Goal: Ask a question

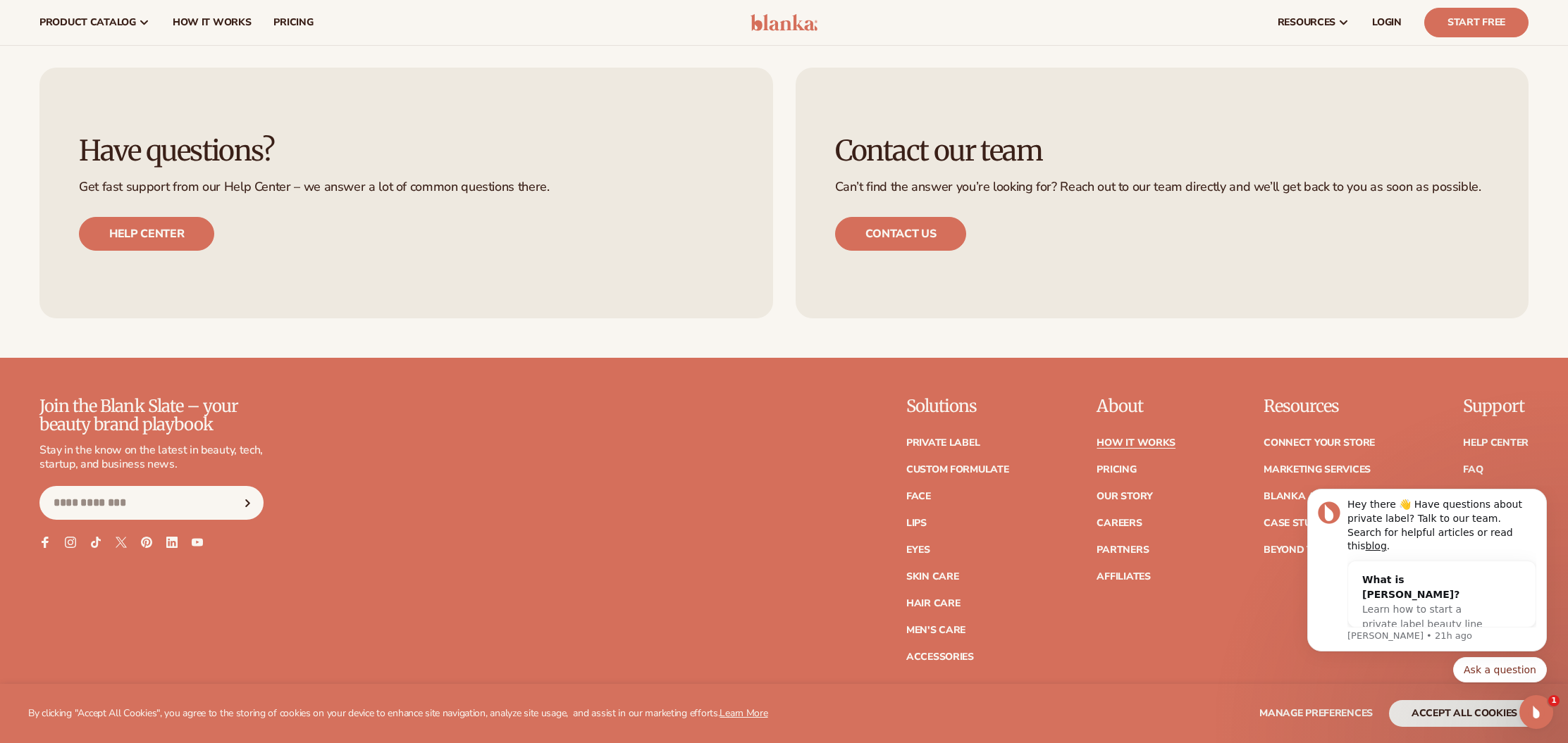
scroll to position [3789, 0]
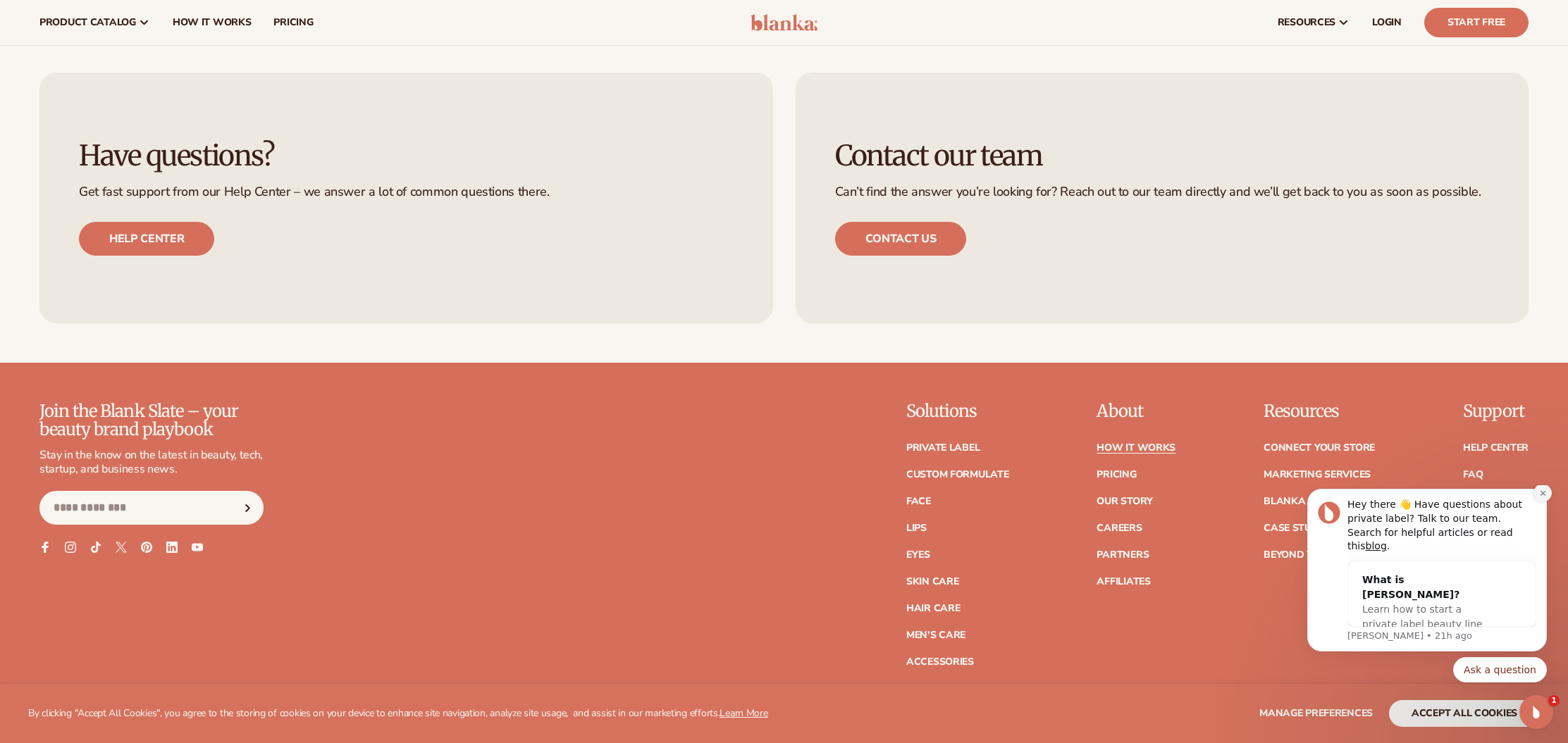
click at [1543, 502] on button "Dismiss notification" at bounding box center [1542, 492] width 18 height 18
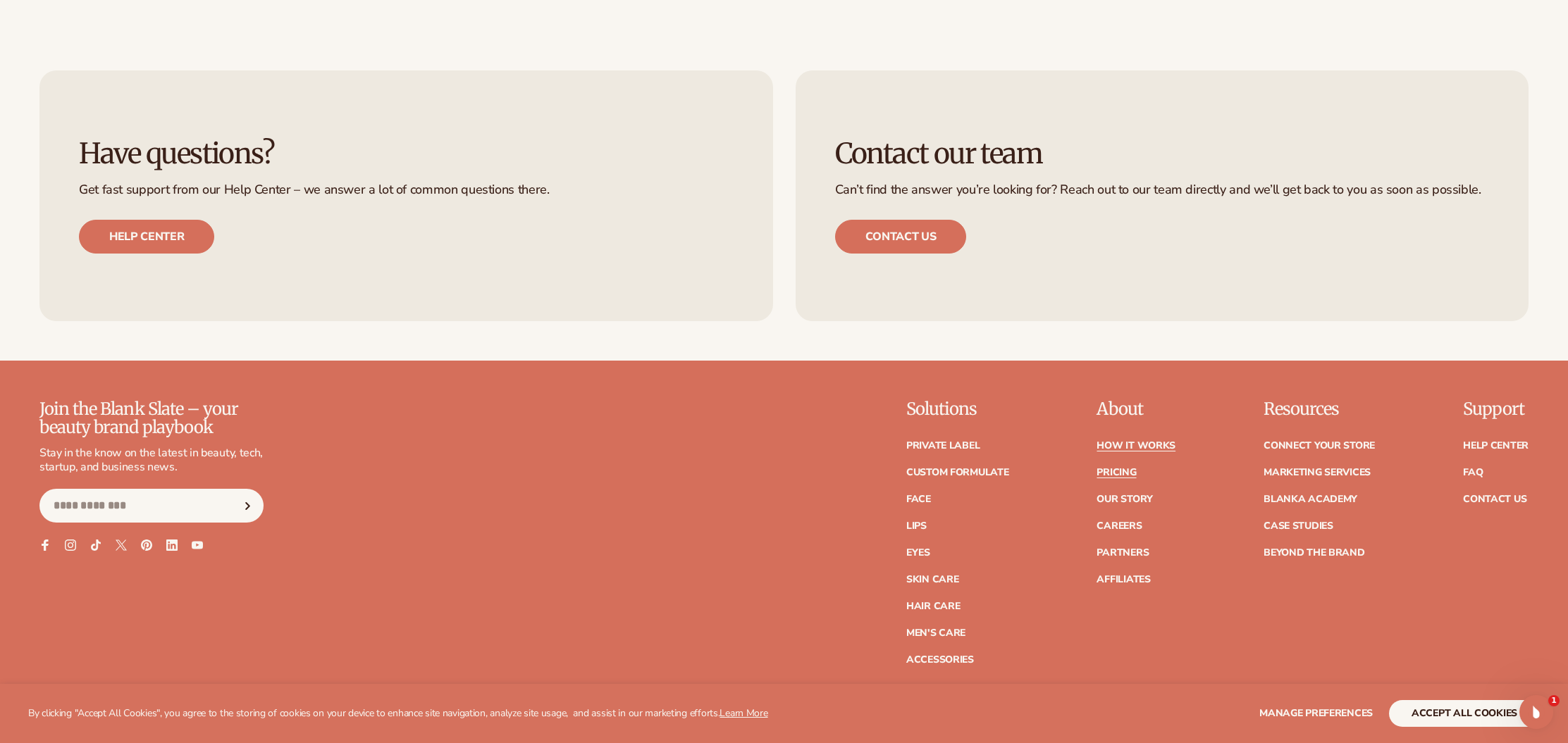
click at [1114, 470] on link "Pricing" at bounding box center [1116, 472] width 40 height 9
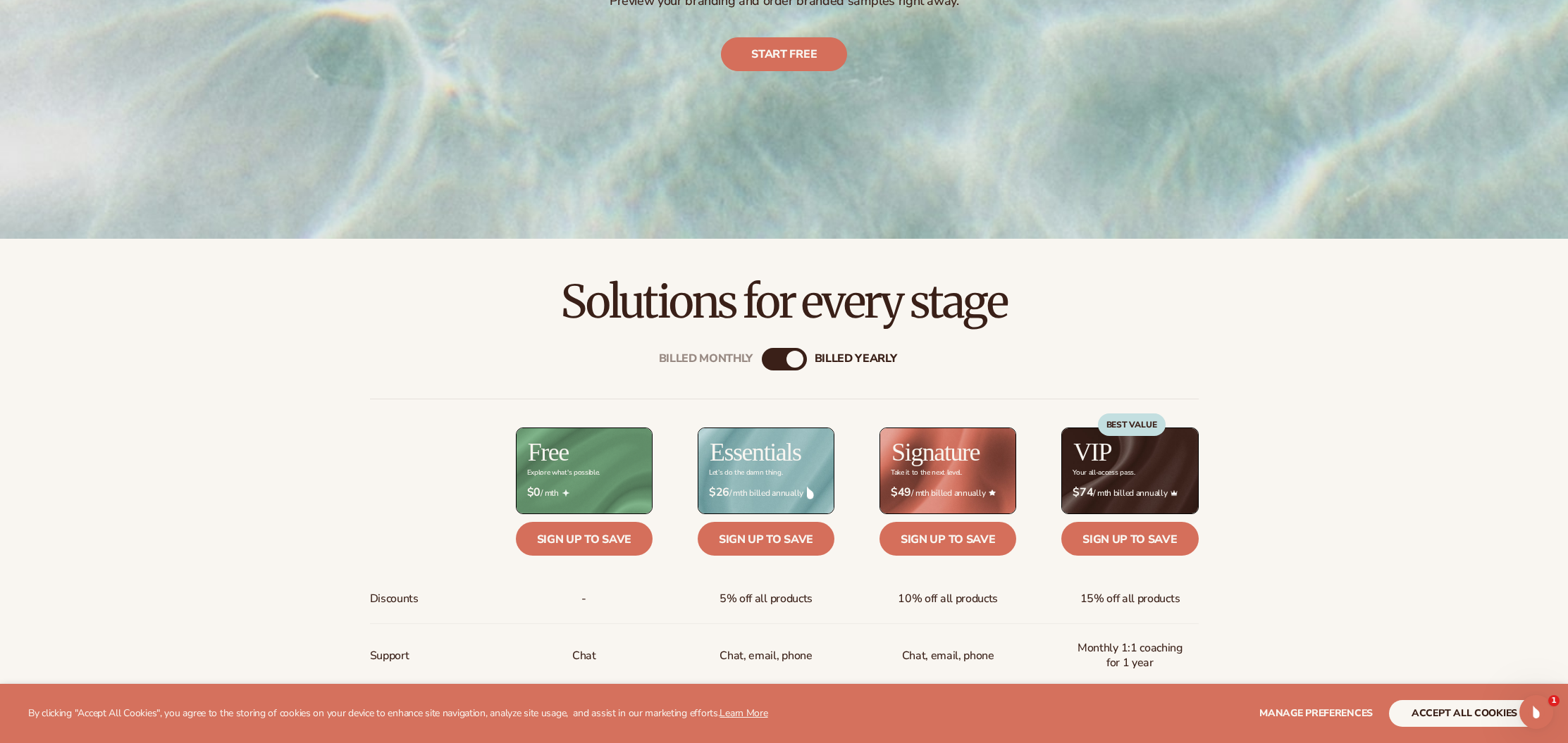
click at [778, 359] on div "Billed Monthly billed Yearly" at bounding box center [784, 359] width 45 height 23
click at [770, 360] on div "Billed Monthly" at bounding box center [770, 359] width 17 height 17
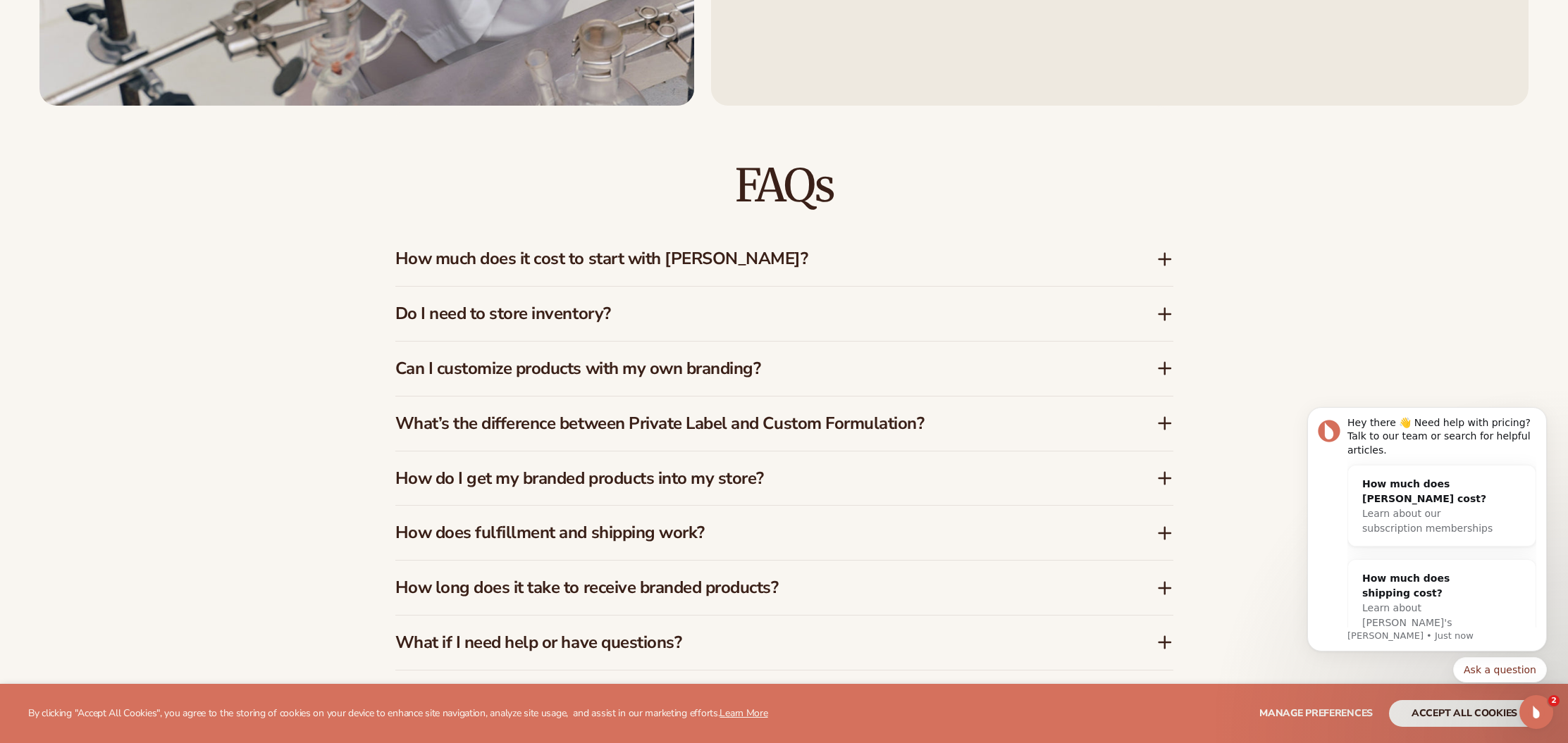
scroll to position [2343, 0]
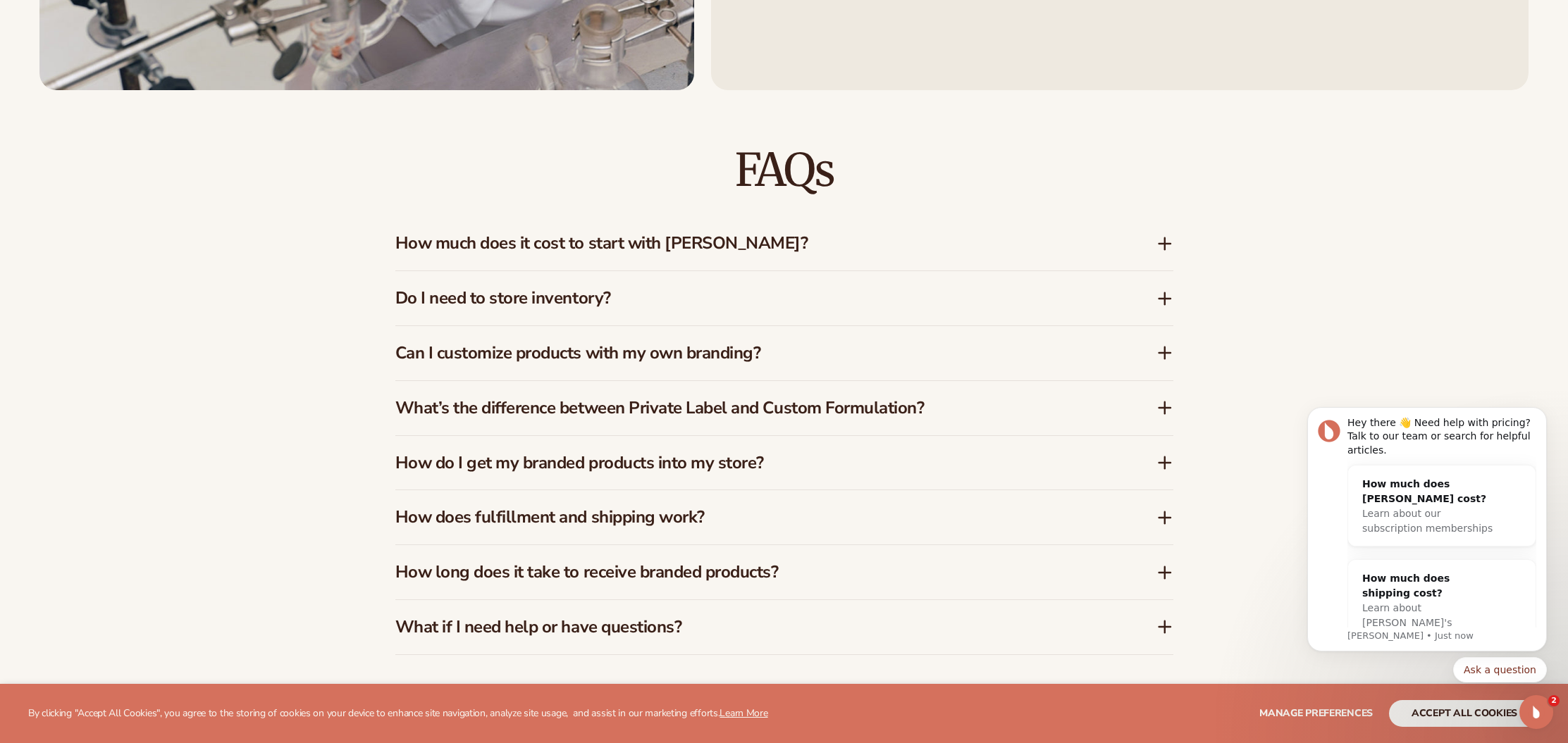
click at [683, 306] on h3 "Do I need to store inventory?" at bounding box center [755, 298] width 719 height 21
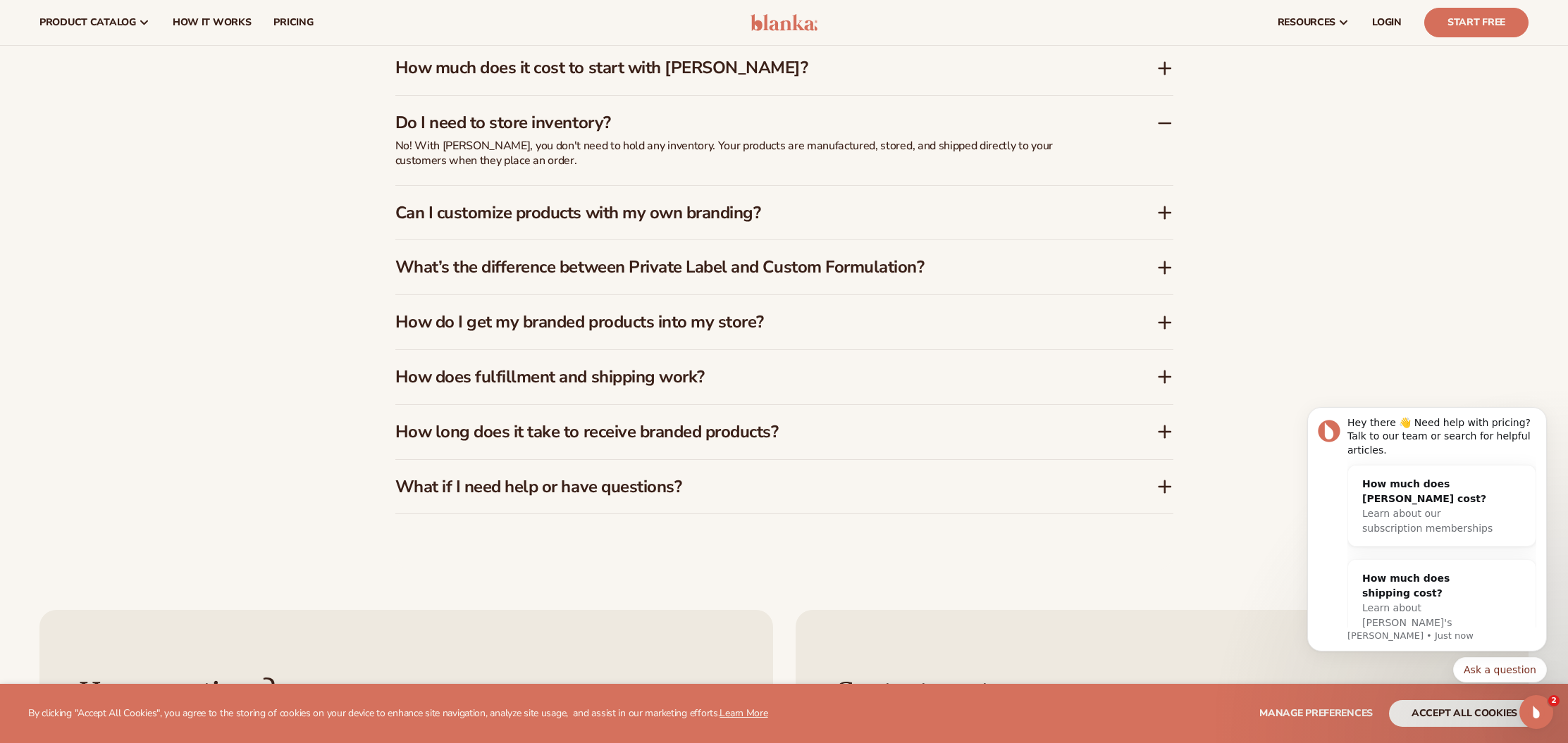
click at [928, 216] on h3 "Can I customize products with my own branding?" at bounding box center [755, 213] width 719 height 21
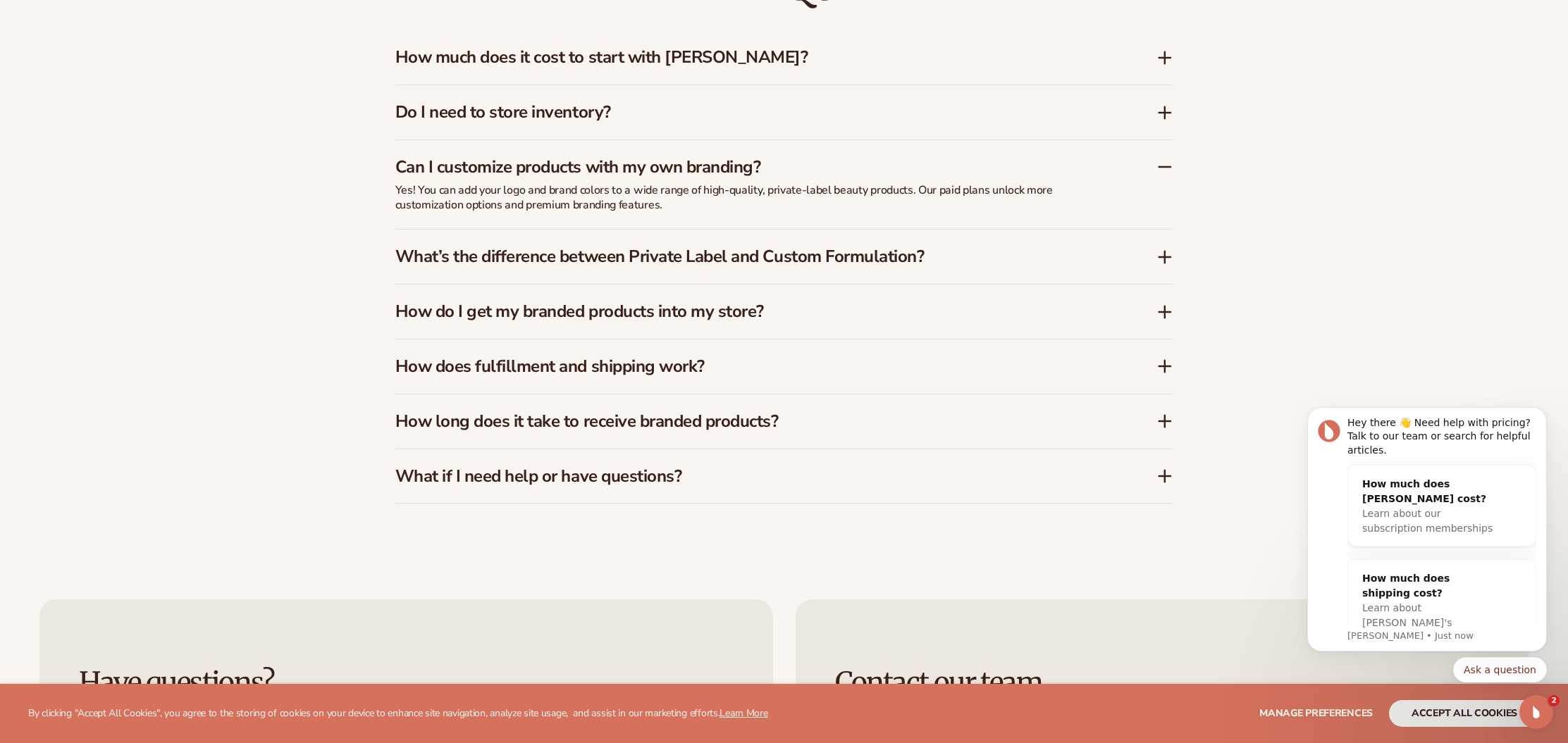
scroll to position [2530, 0]
click at [1443, 584] on div "How much does shipping cost?" at bounding box center [1426, 586] width 131 height 29
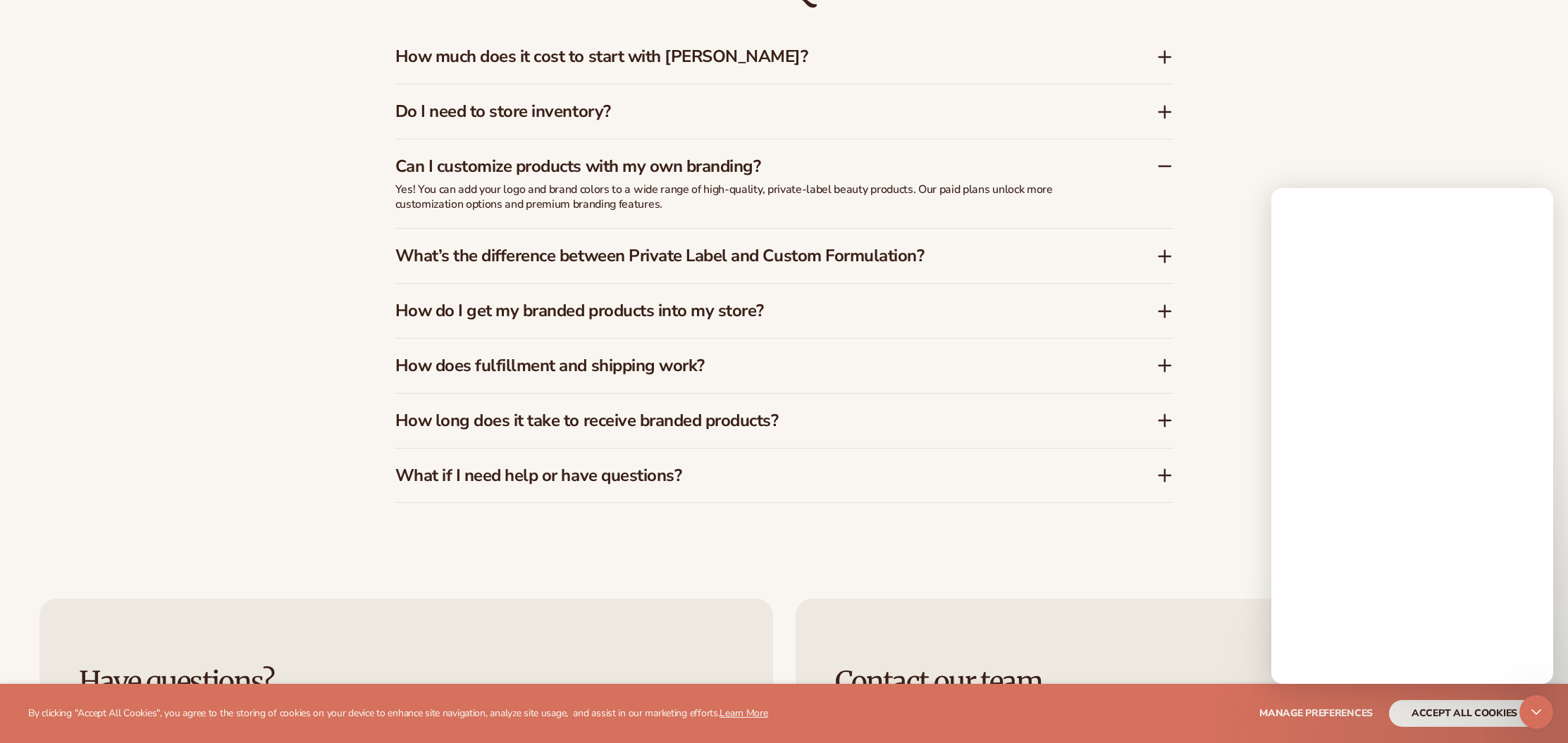
scroll to position [0, 0]
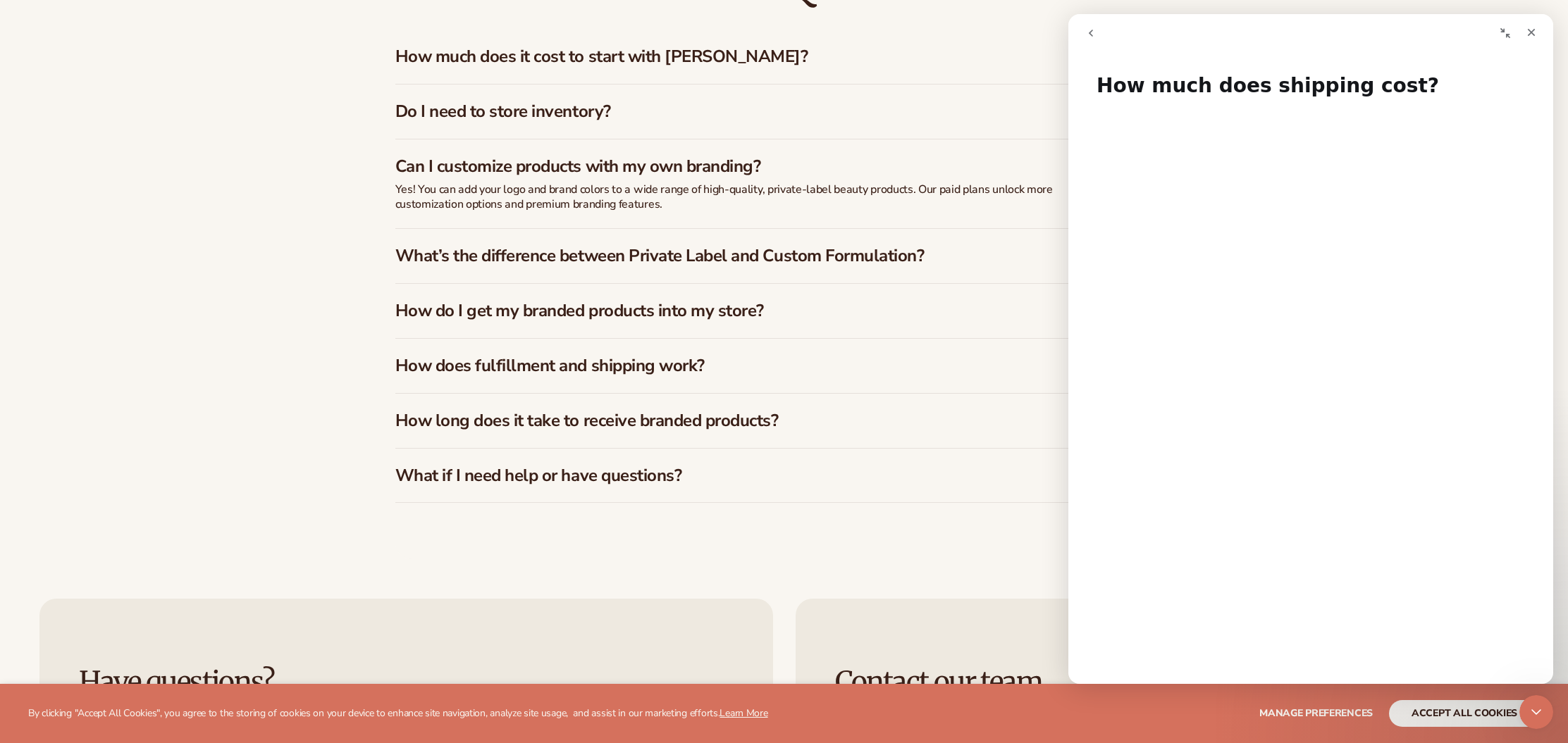
click at [1092, 34] on icon "go back" at bounding box center [1091, 33] width 11 height 11
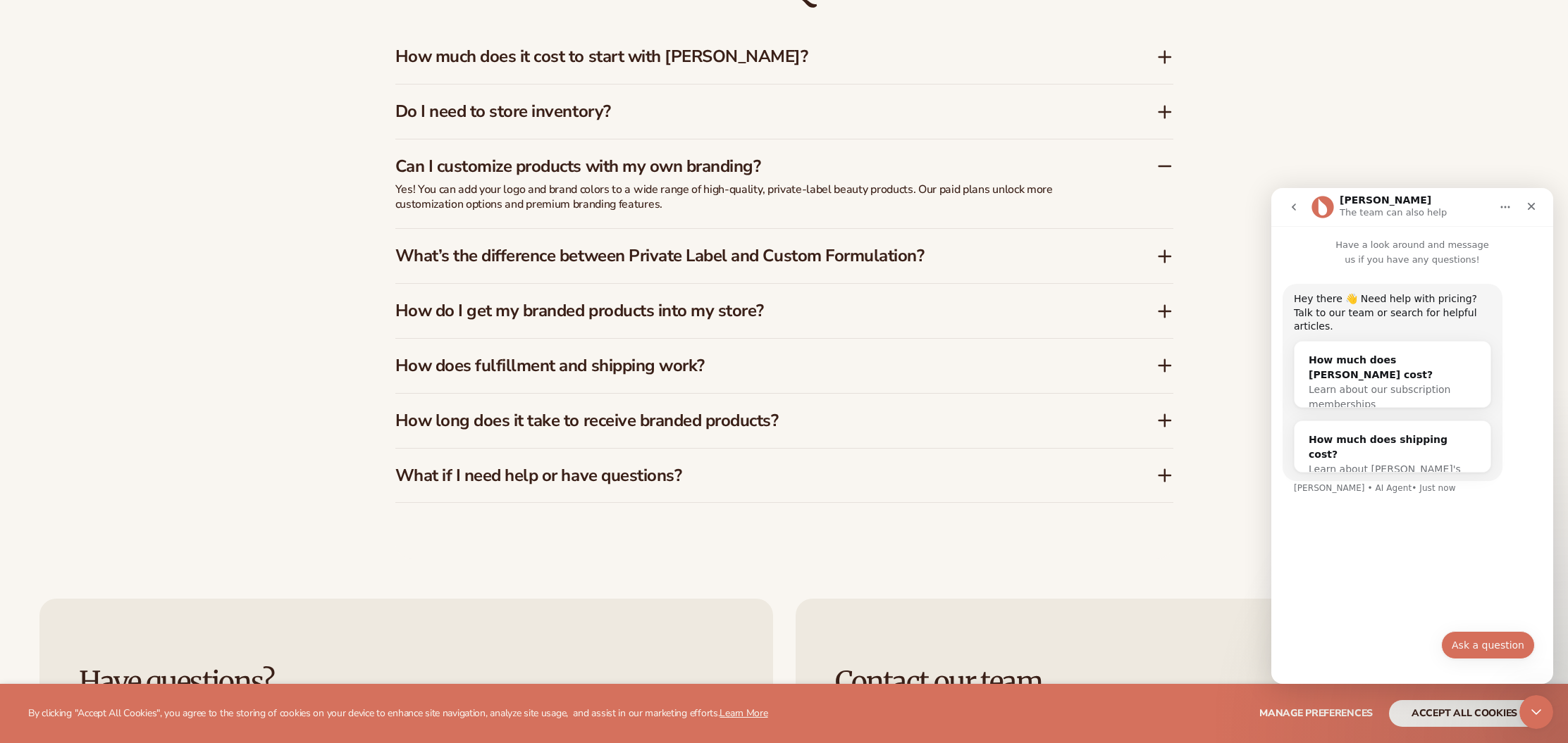
click at [1481, 641] on button "Ask a question" at bounding box center [1487, 645] width 93 height 28
click at [1465, 616] on div "Have a look around and message us if you have any questions! Hey there 👋 Need h…" at bounding box center [1411, 454] width 282 height 457
type input "**********"
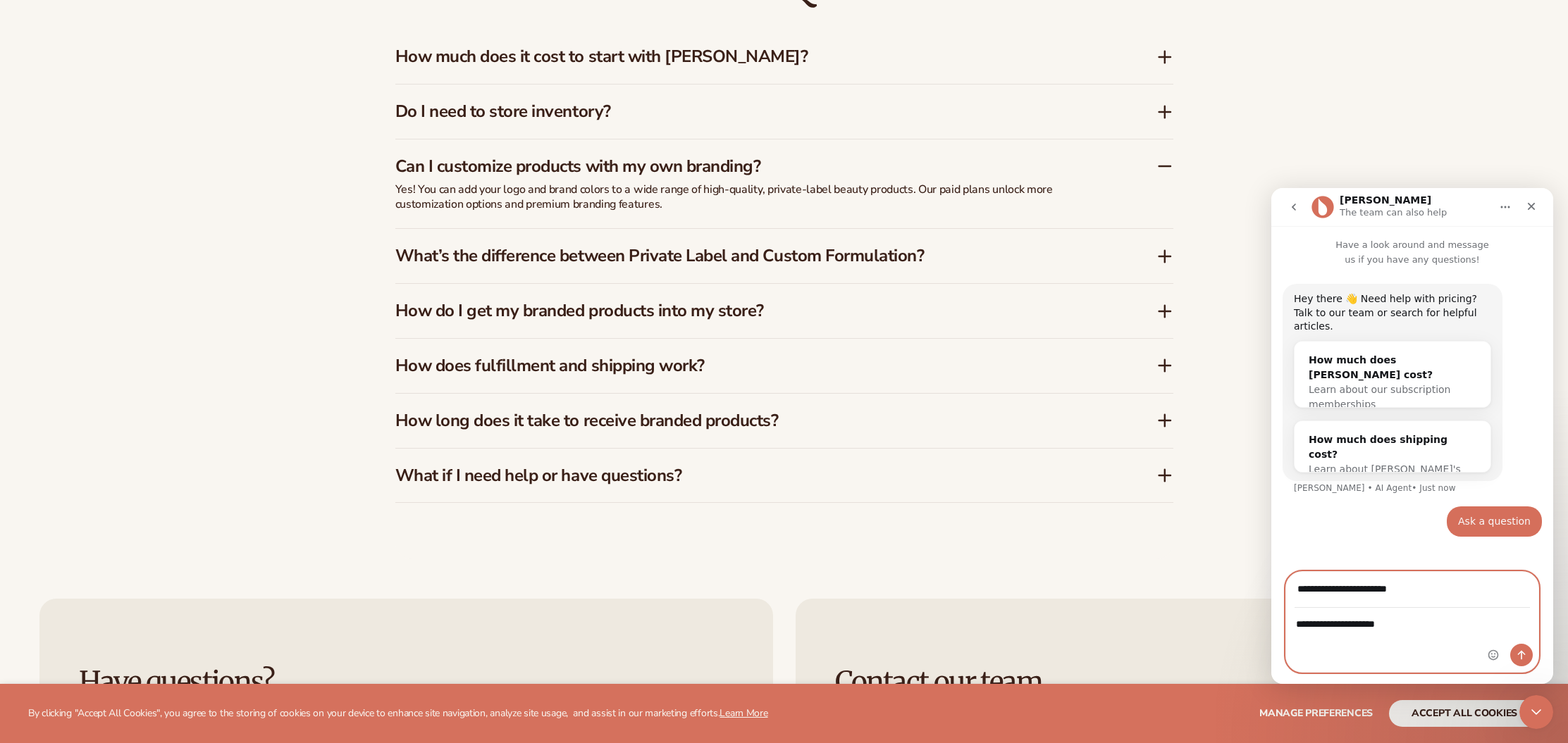
type textarea "**********"
click at [1527, 650] on button "Send a message…" at bounding box center [1521, 655] width 23 height 23
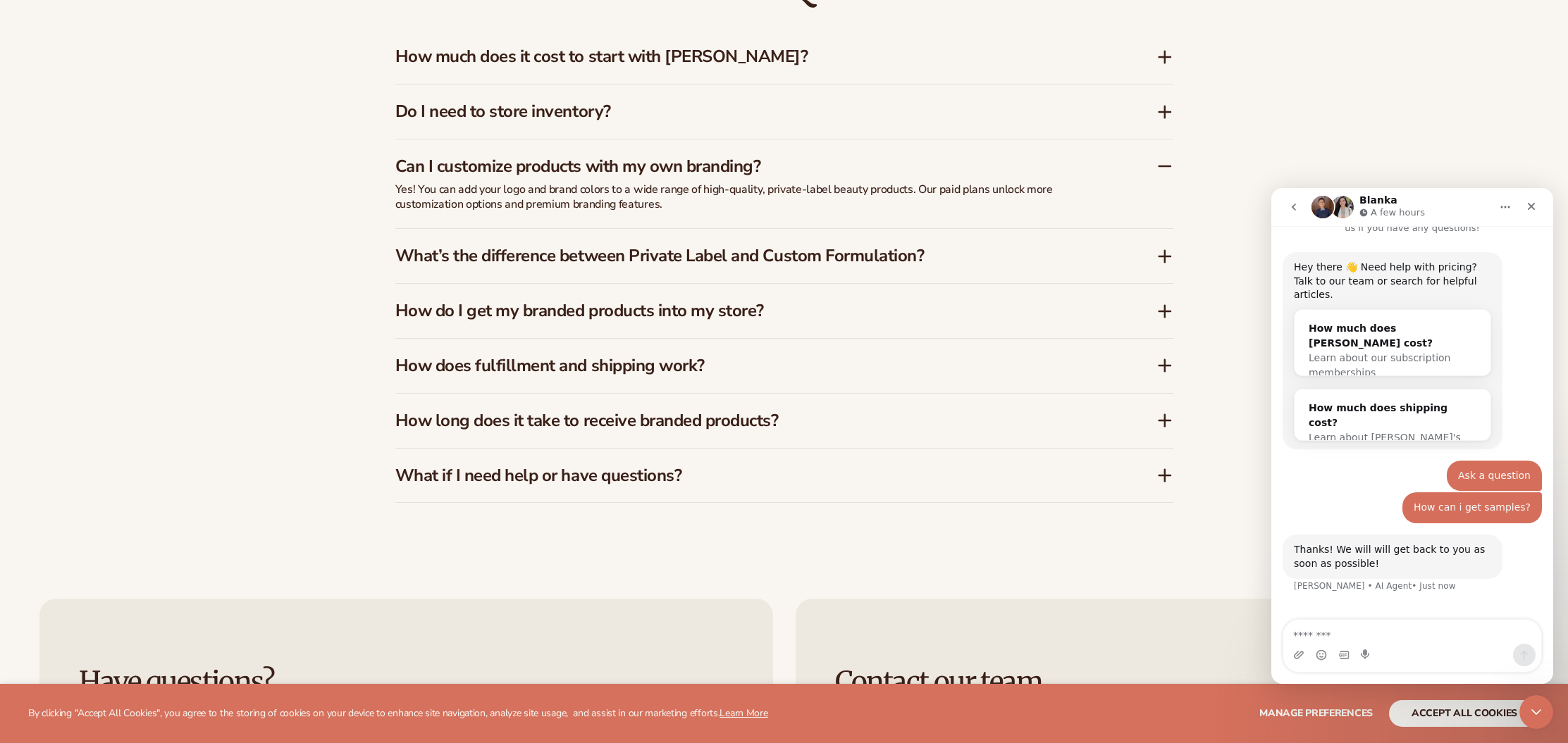
scroll to position [46, 0]
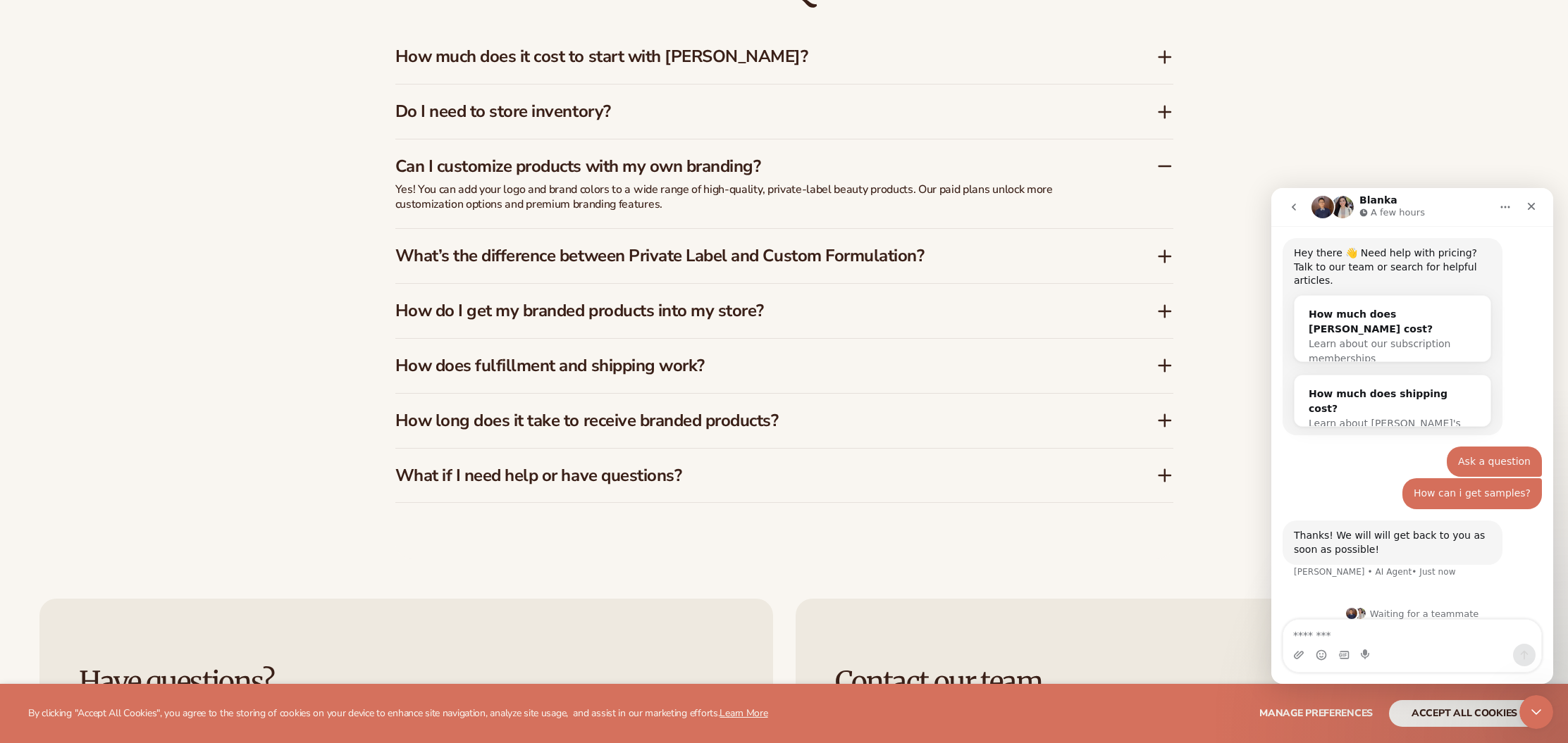
click at [797, 263] on h3 "What’s the difference between Private Label and Custom Formulation?" at bounding box center [755, 256] width 719 height 21
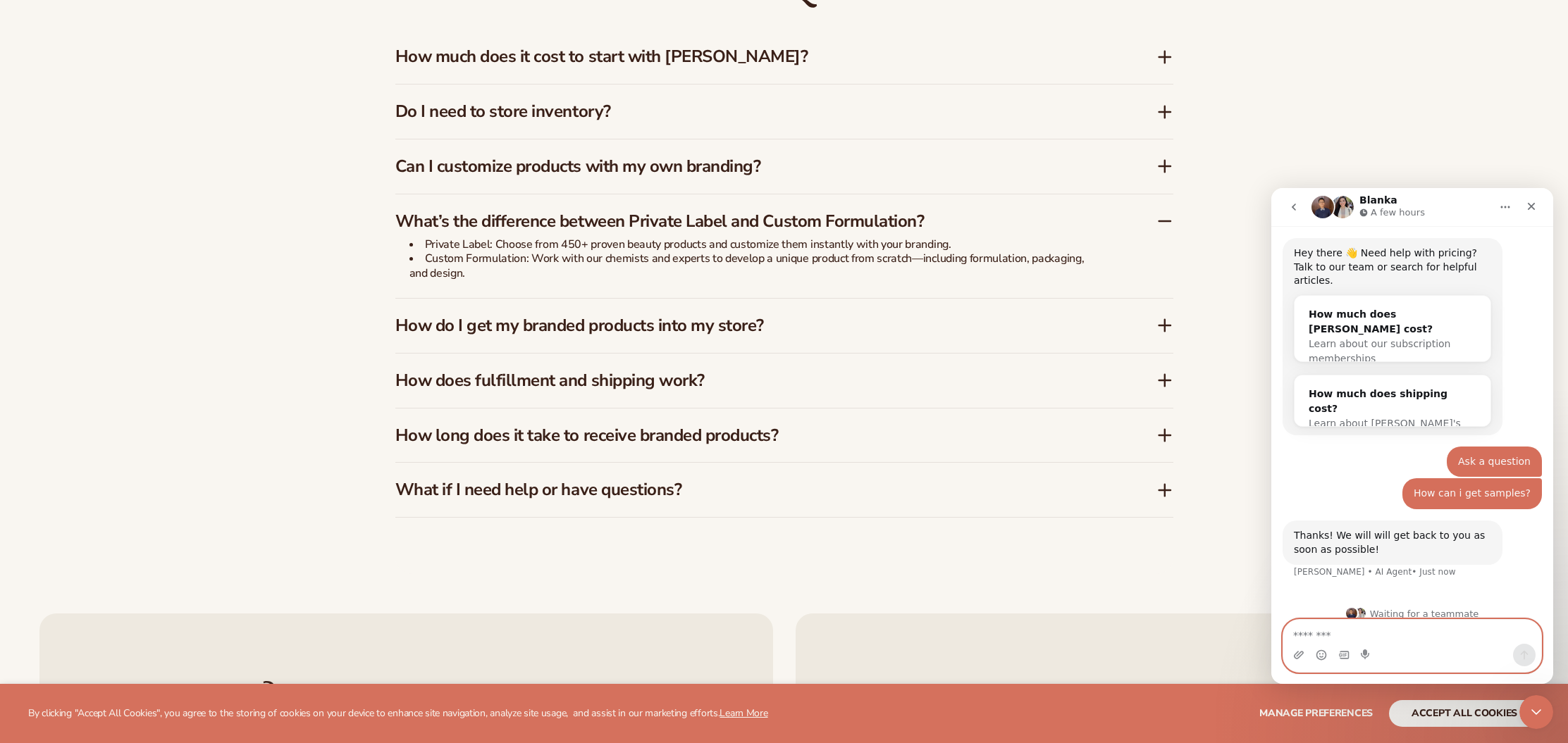
click at [1376, 642] on textarea "Message…" at bounding box center [1411, 631] width 258 height 24
type textarea "**********"
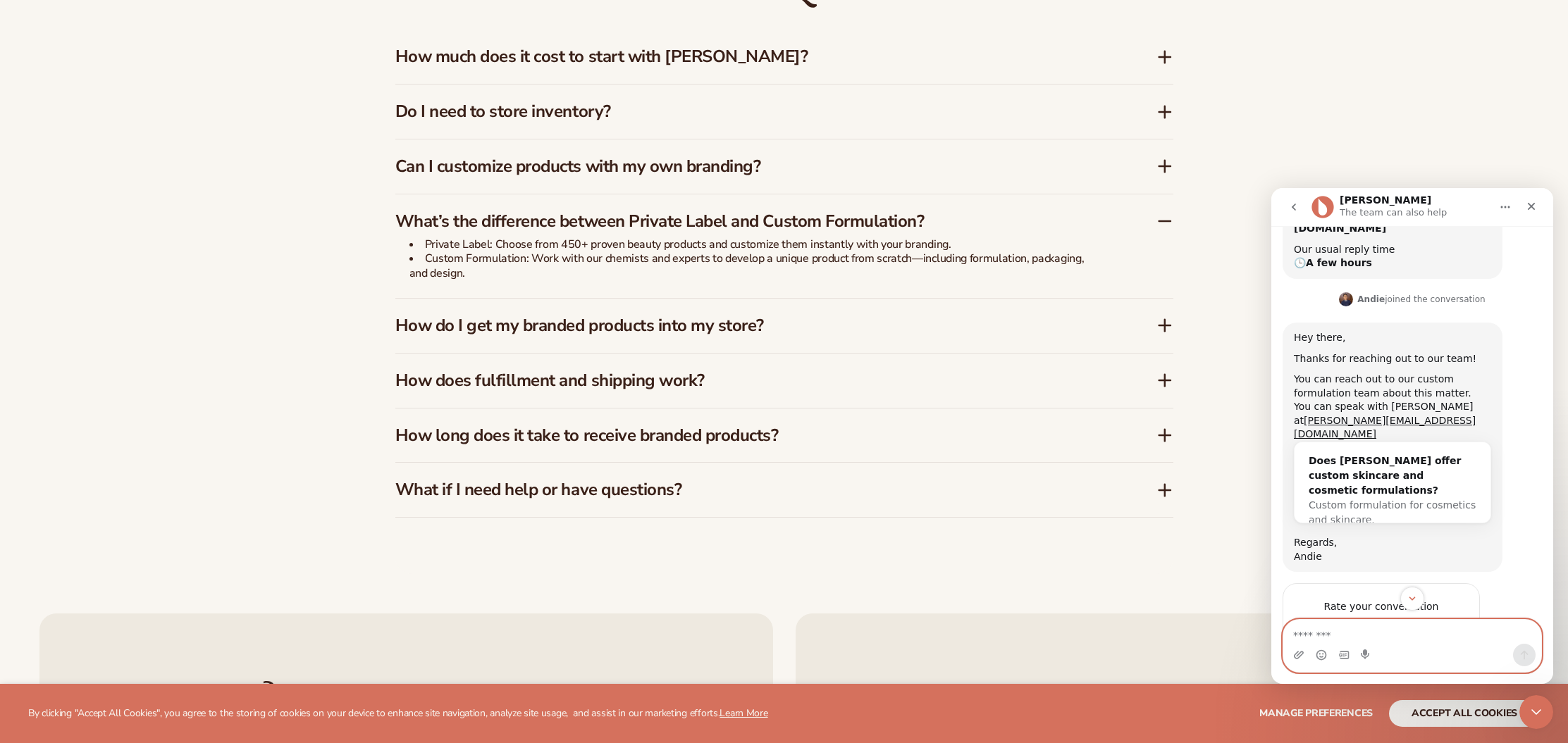
scroll to position [513, 0]
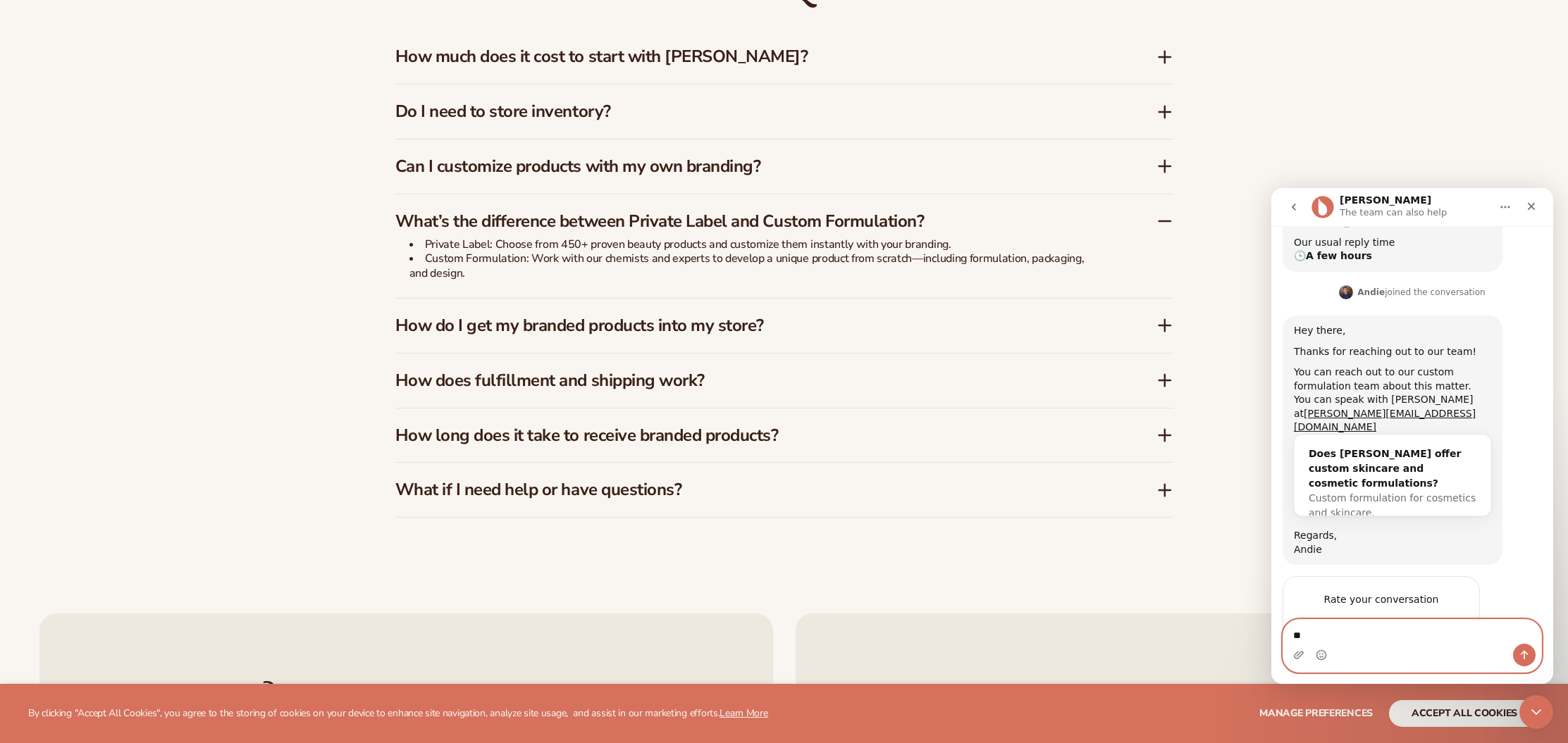
type textarea "*"
type textarea "**********"
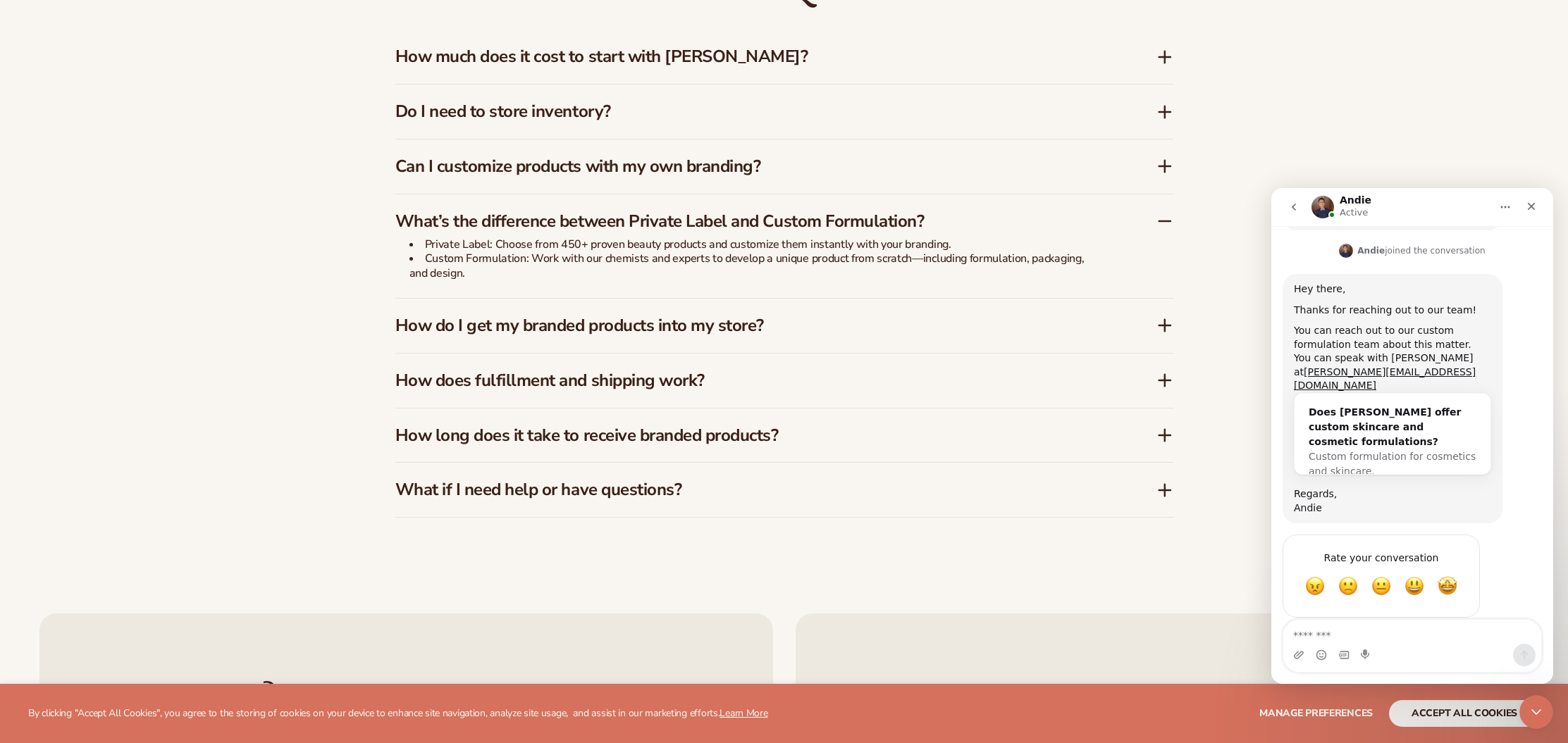
click at [211, 427] on div "FAQs How much does it cost to start with Blanka? Blanka offers a free plan so y…" at bounding box center [784, 239] width 1568 height 670
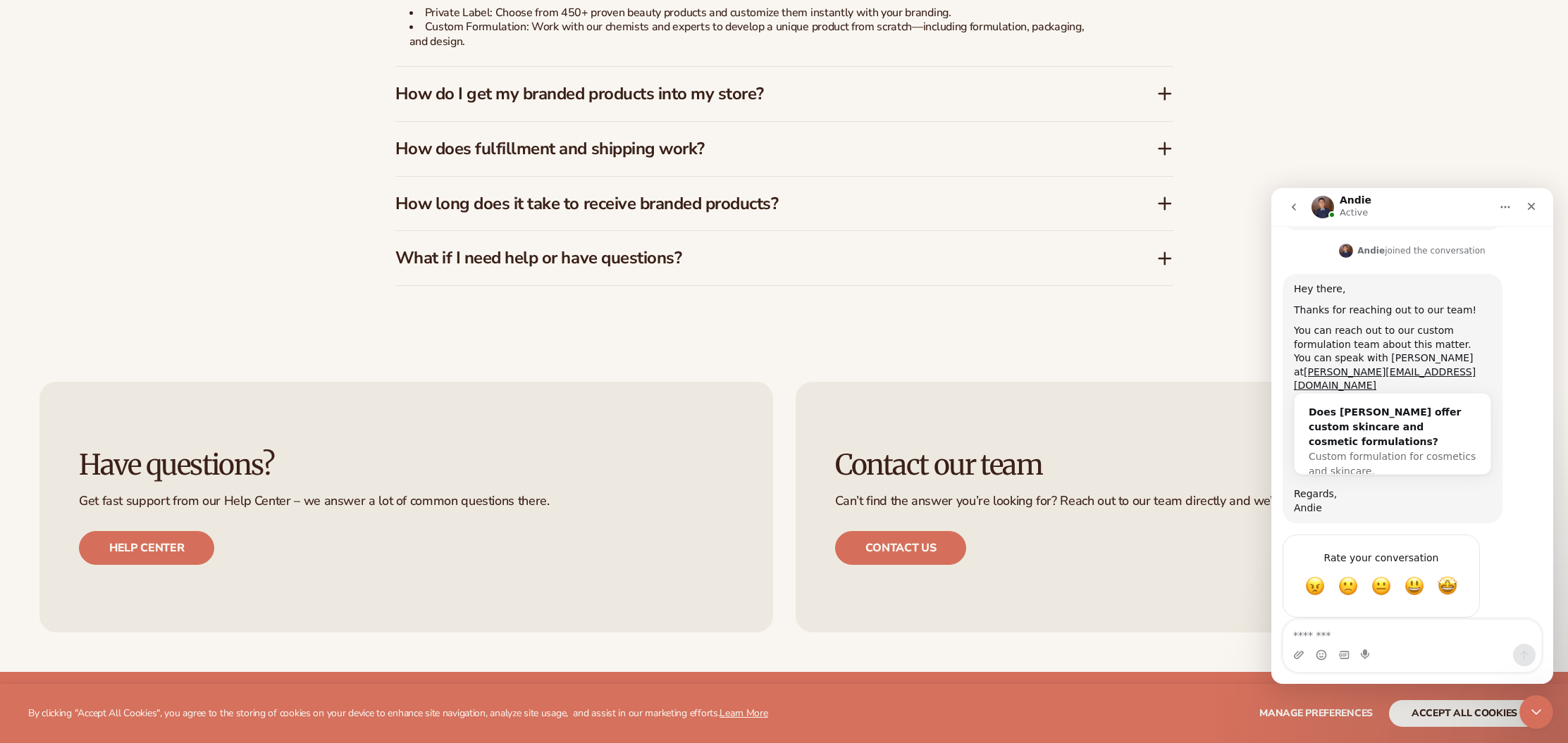
scroll to position [2764, 0]
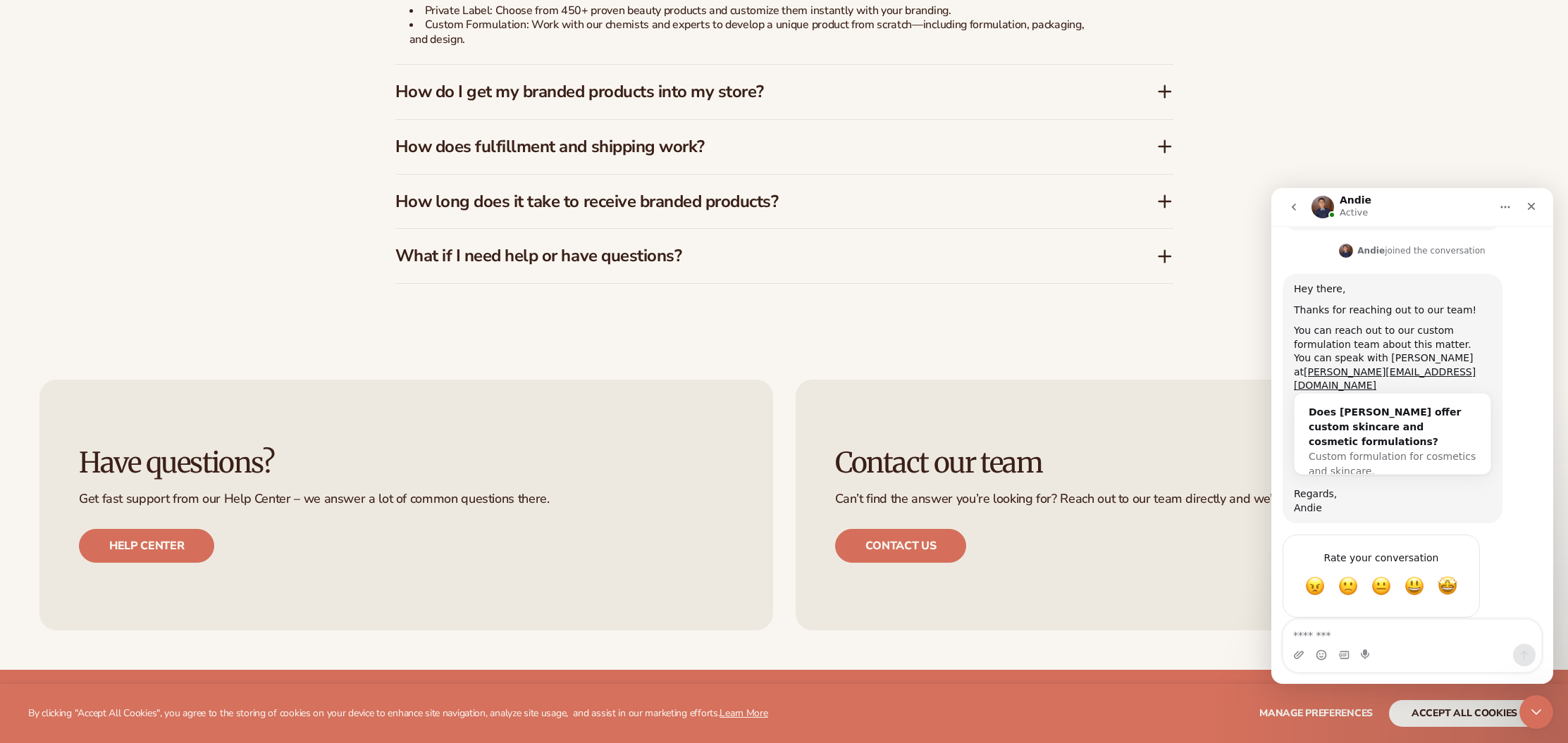
click at [853, 204] on h3 "How long does it take to receive branded products?" at bounding box center [755, 202] width 719 height 21
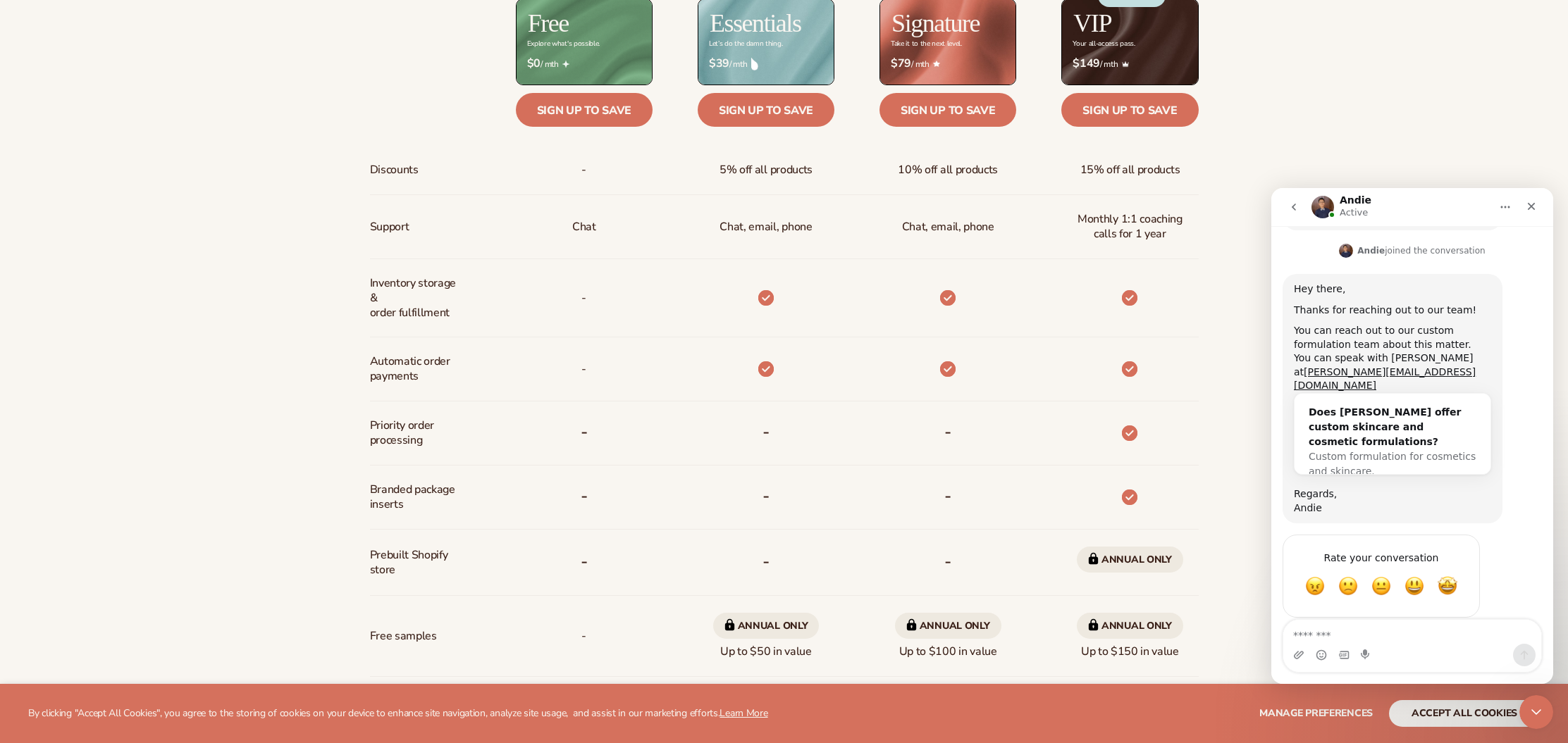
scroll to position [830, 0]
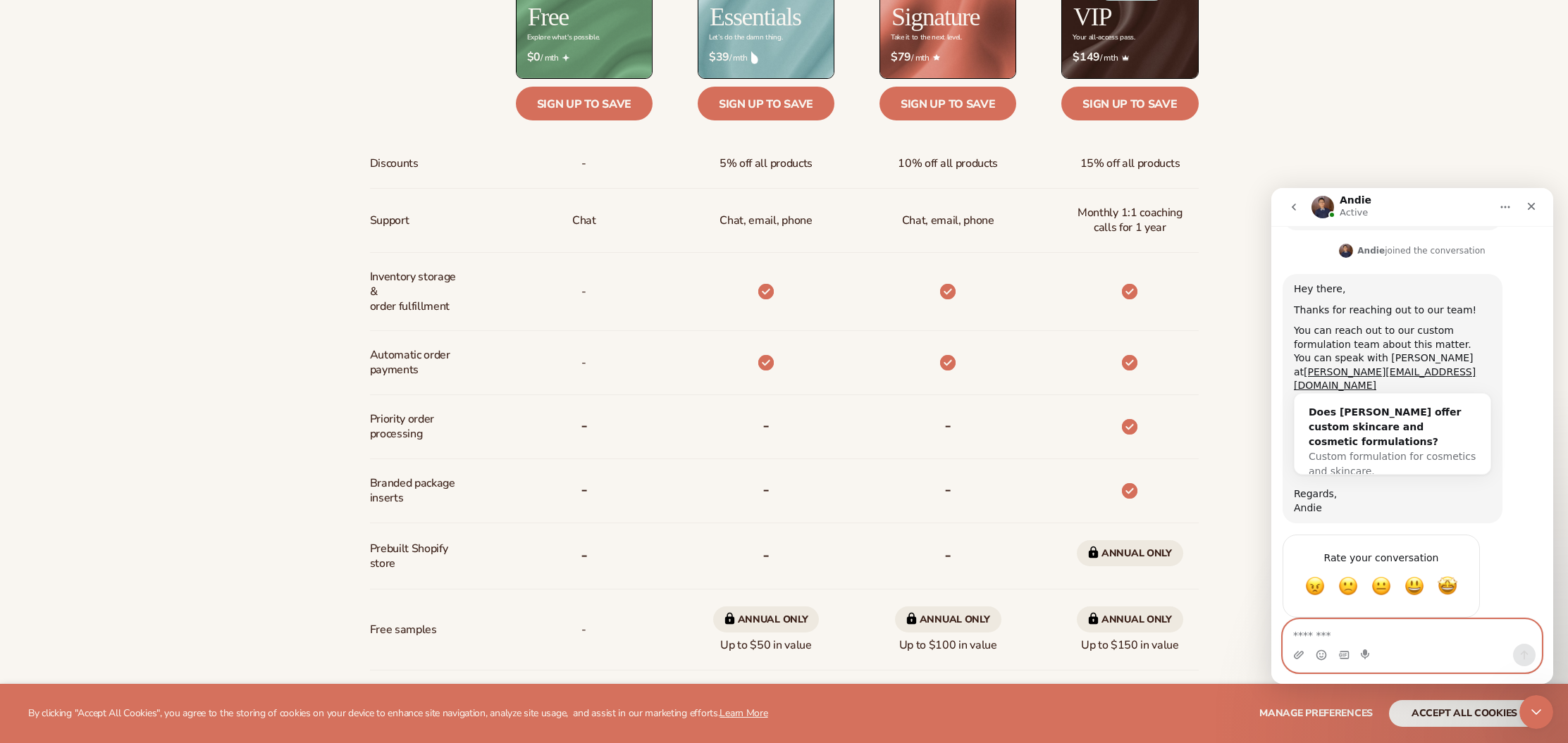
click at [1398, 636] on textarea "Message…" at bounding box center [1411, 631] width 258 height 24
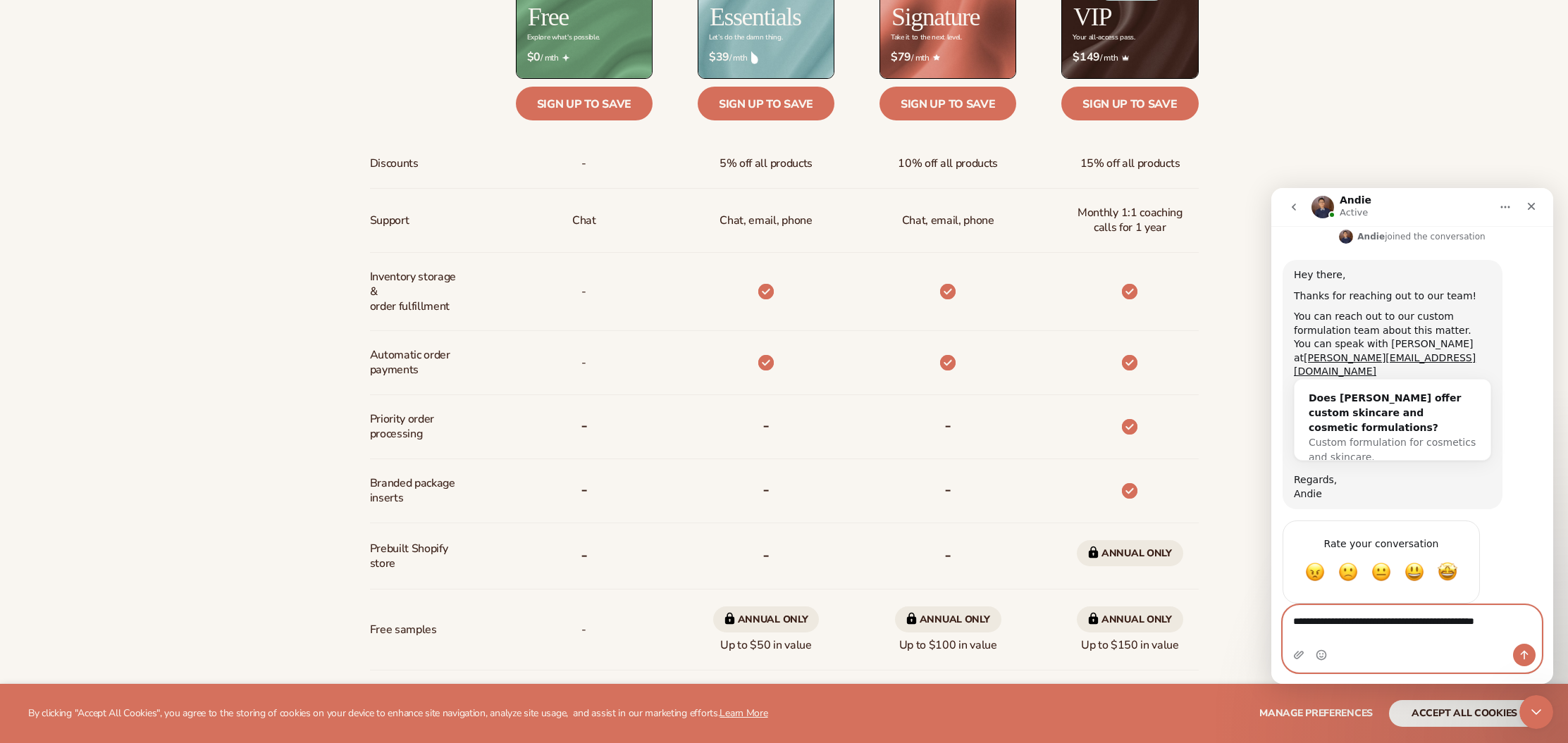
type textarea "**********"
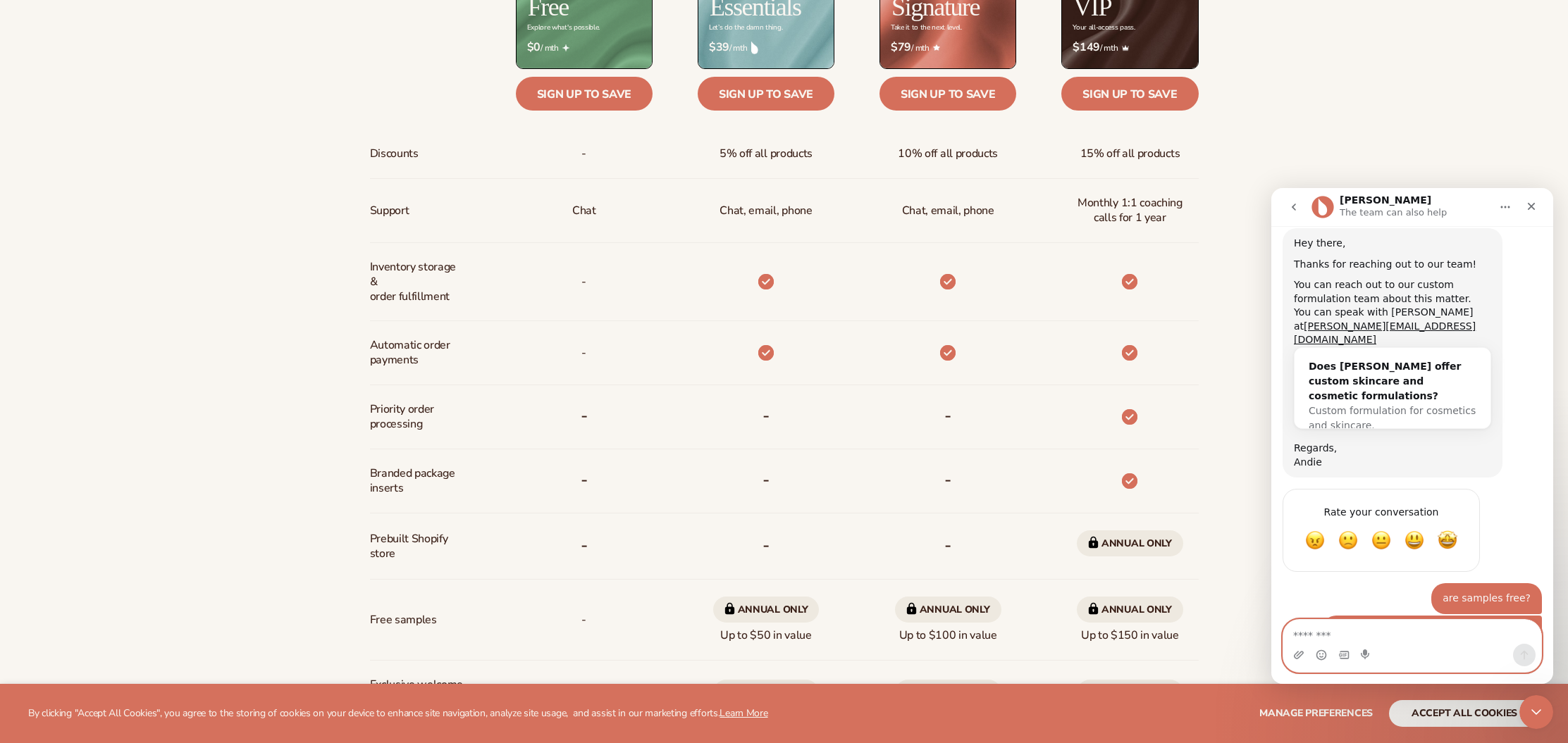
scroll to position [797, 0]
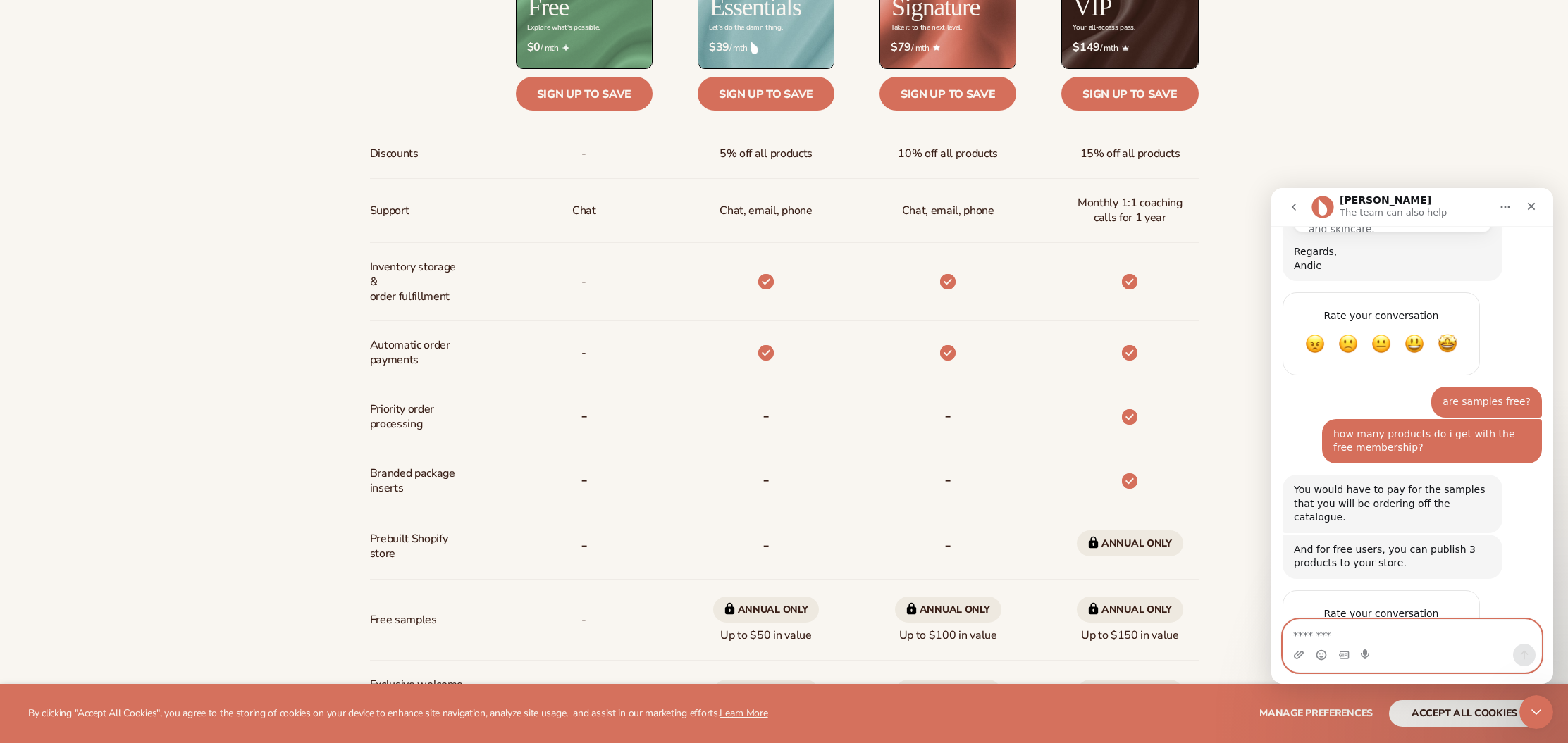
click at [1434, 633] on textarea "Message…" at bounding box center [1411, 631] width 258 height 24
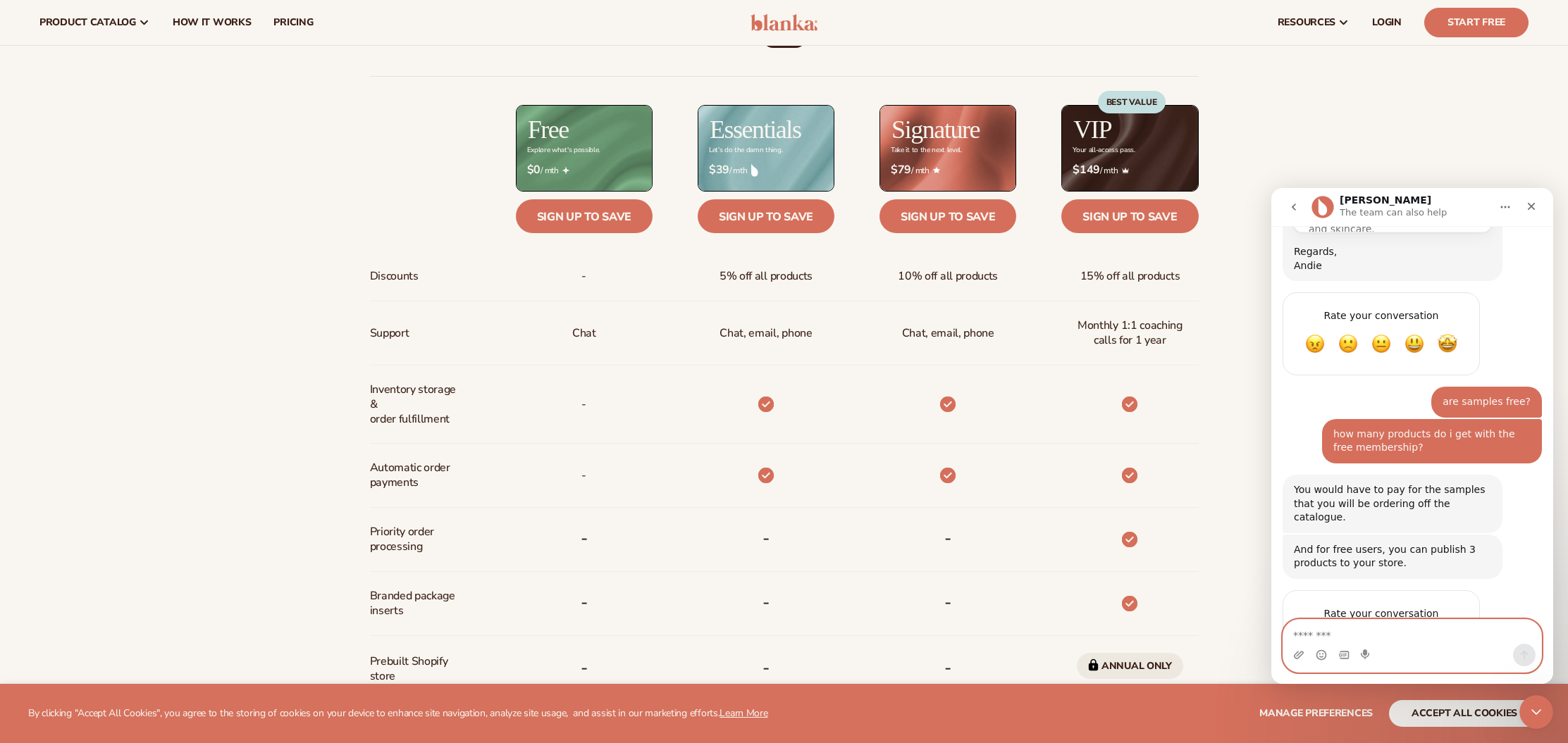
scroll to position [711, 0]
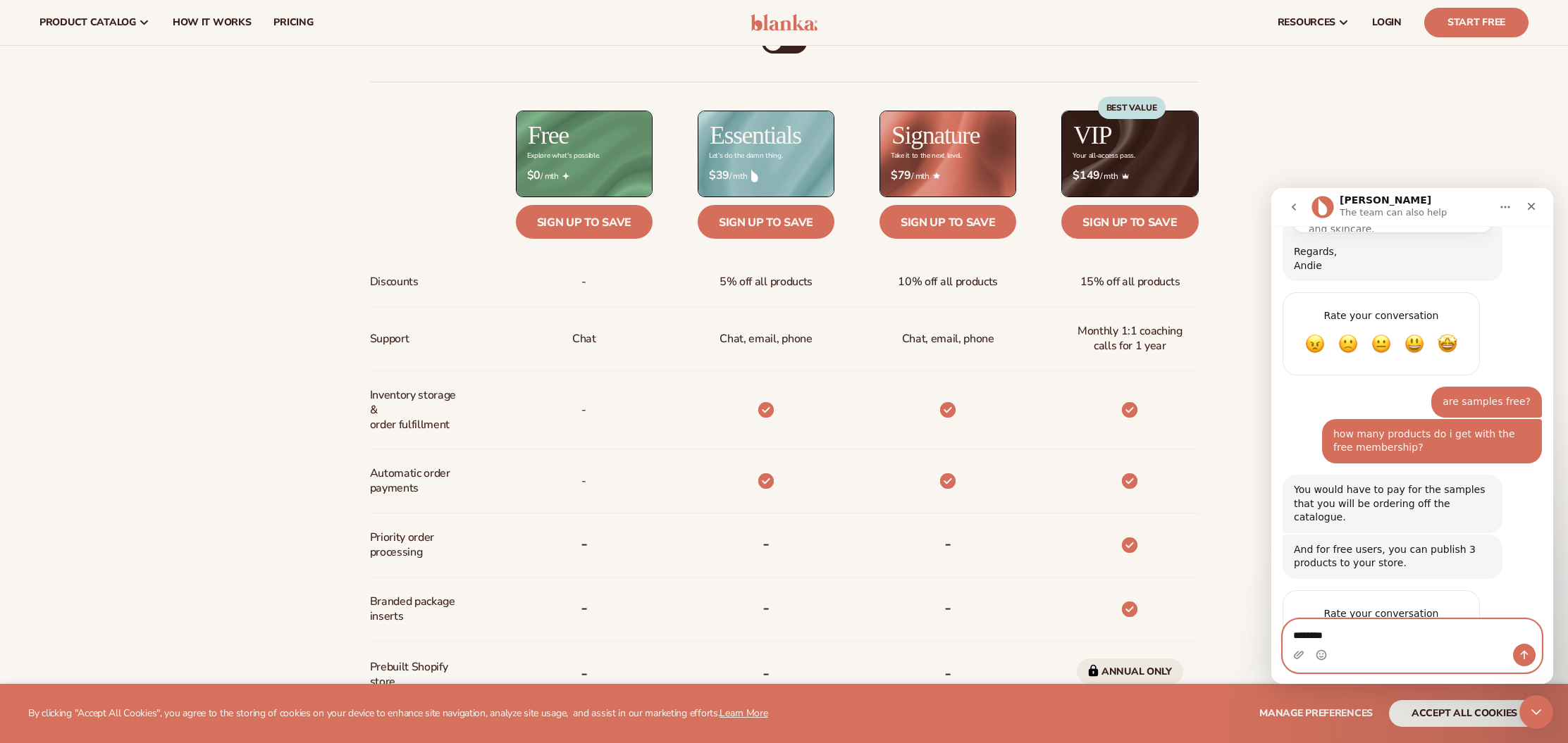
type textarea "*********"
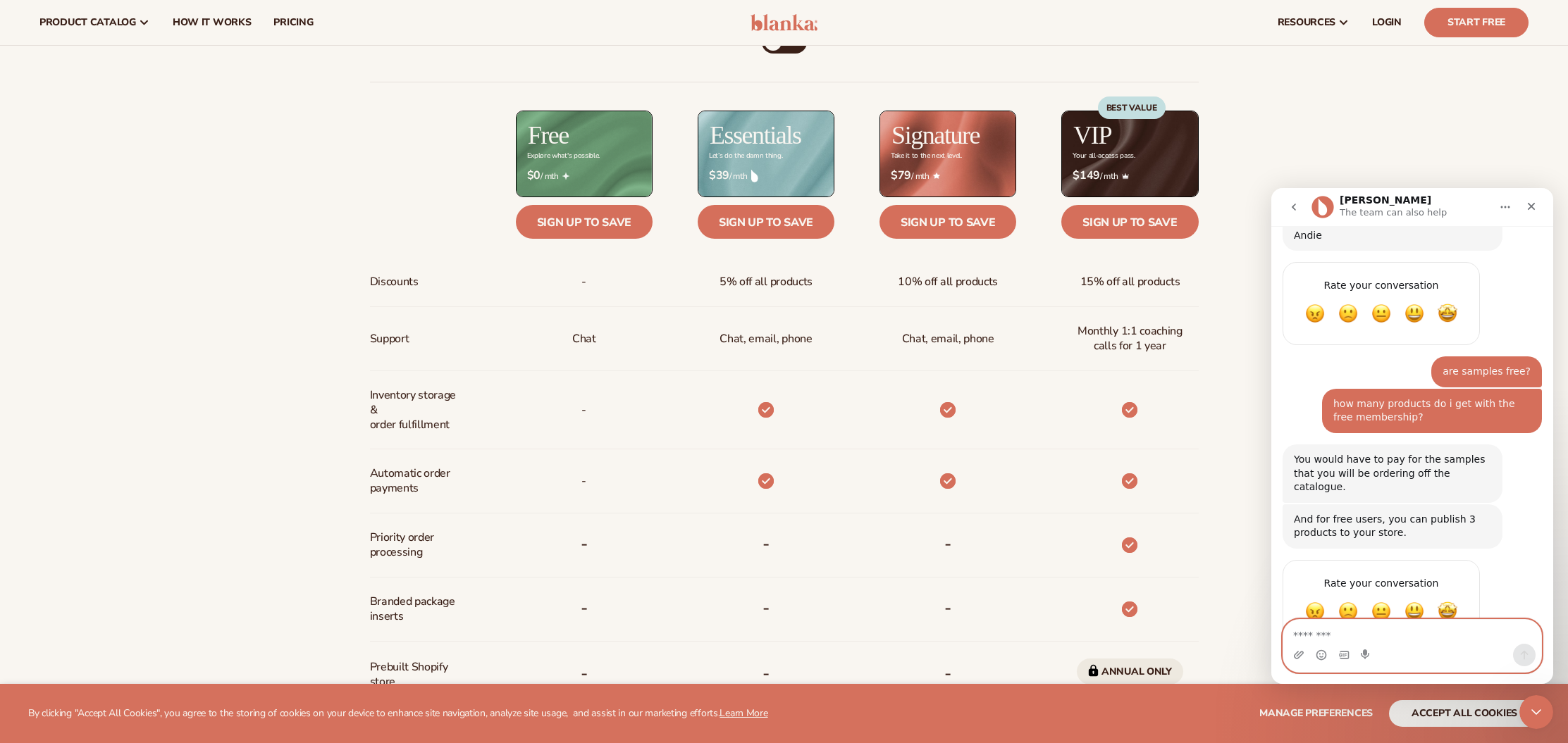
scroll to position [838, 0]
